Goal: Task Accomplishment & Management: Manage account settings

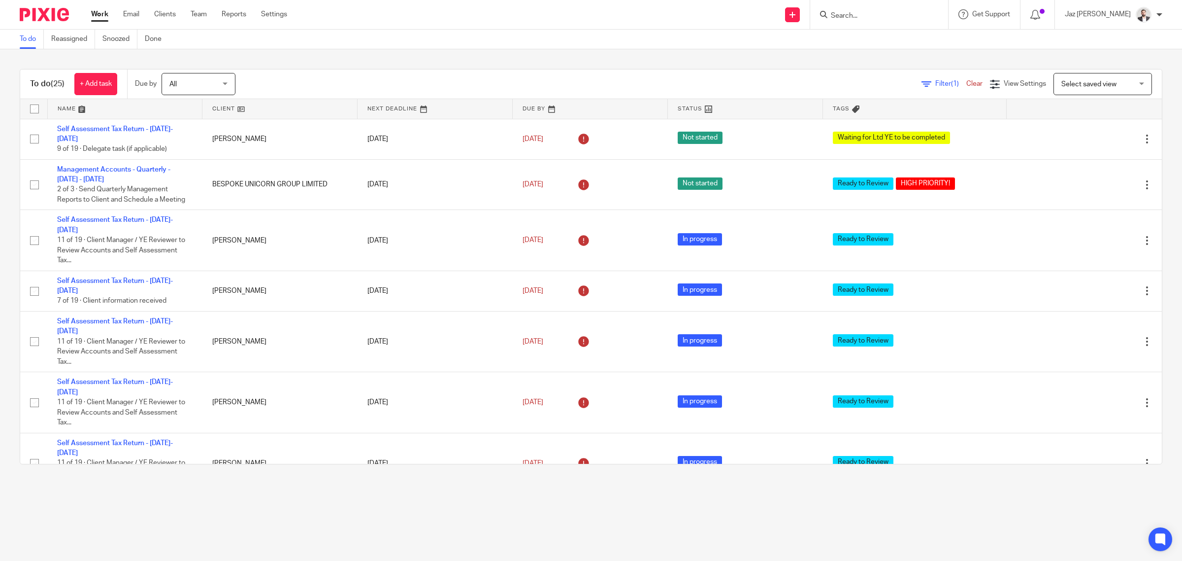
click at [359, 60] on div "To do (25) + Add task Due by All All Today Tomorrow This week Next week This mo…" at bounding box center [591, 266] width 1182 height 435
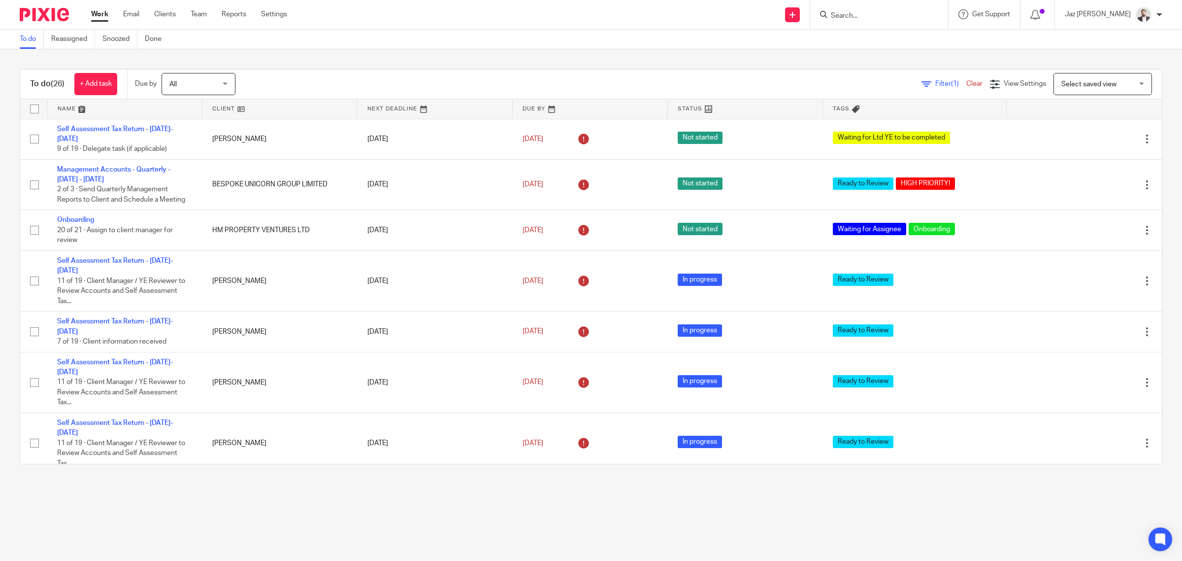
click at [292, 57] on div "To do (26) + Add task Due by All All [DATE] [DATE] This week Next week This mon…" at bounding box center [591, 266] width 1182 height 435
